Goal: Check status: Check status

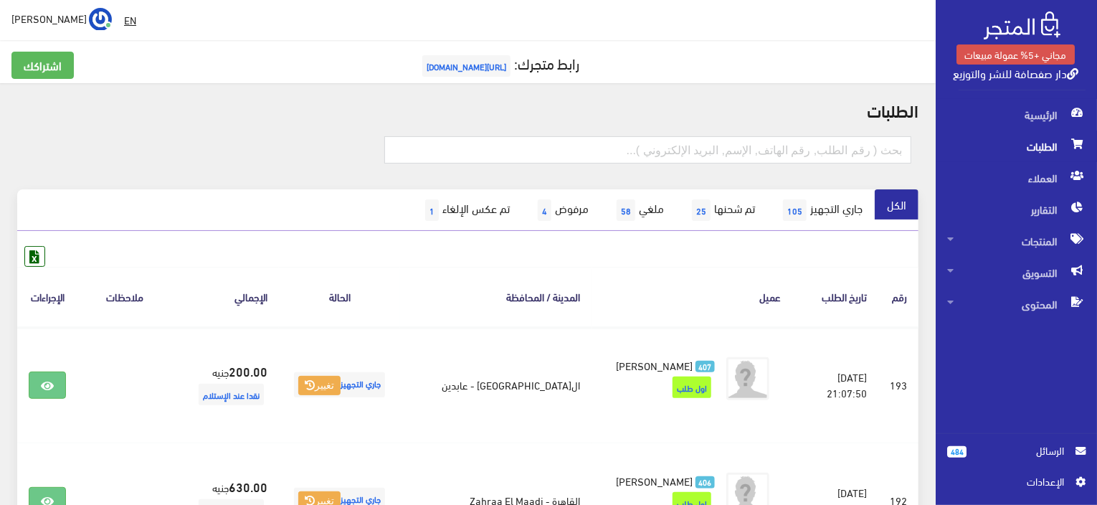
click at [1051, 147] on span "الطلبات" at bounding box center [1016, 147] width 138 height 32
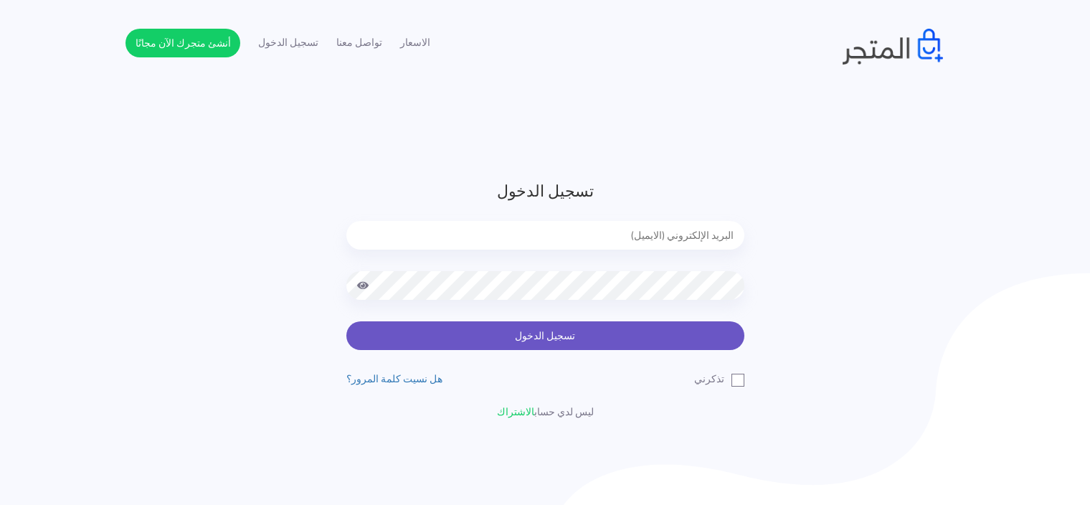
type input "[EMAIL_ADDRESS][DOMAIN_NAME]"
click at [571, 340] on button "تسجيل الدخول" at bounding box center [545, 335] width 398 height 29
